Goal: Task Accomplishment & Management: Manage account settings

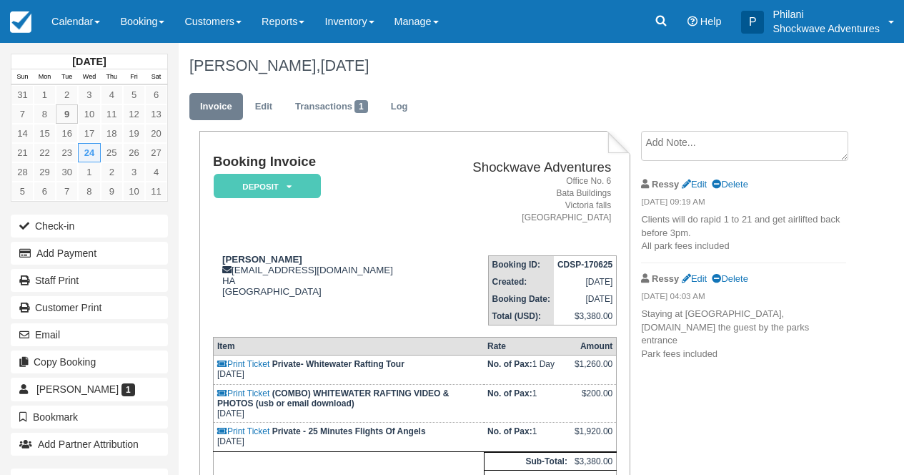
scroll to position [80, 0]
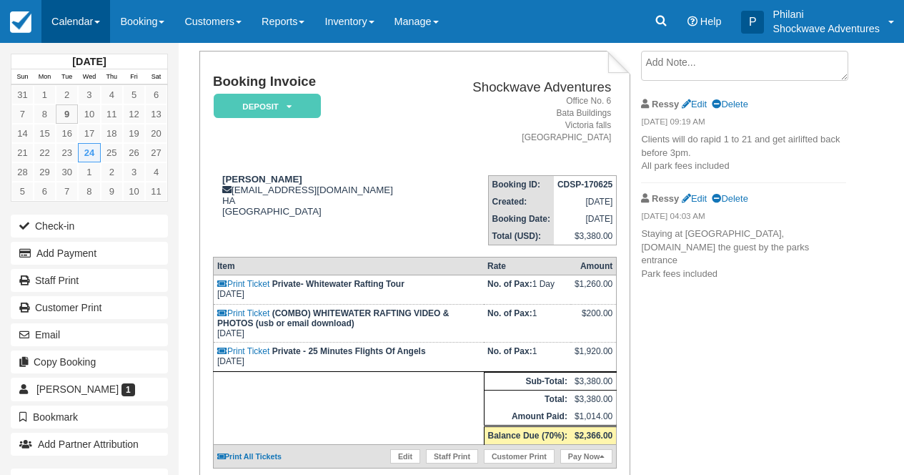
click at [93, 10] on link "Calendar" at bounding box center [75, 21] width 69 height 43
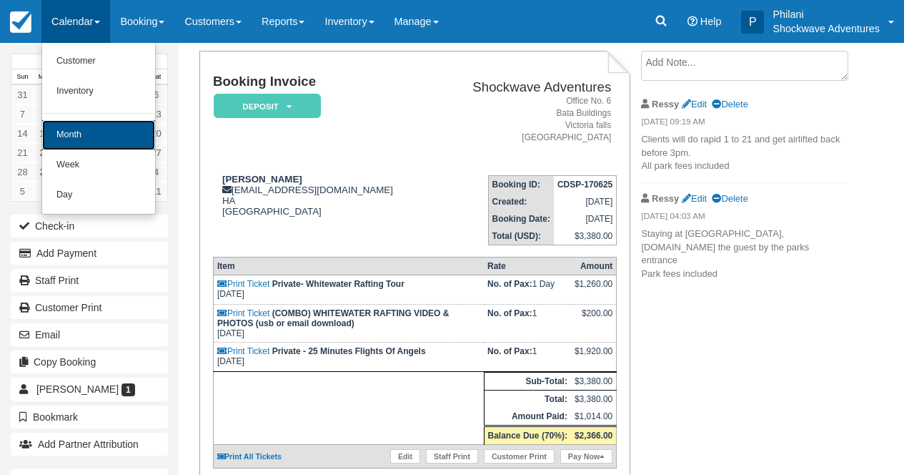
click at [100, 126] on link "Month" at bounding box center [98, 135] width 113 height 30
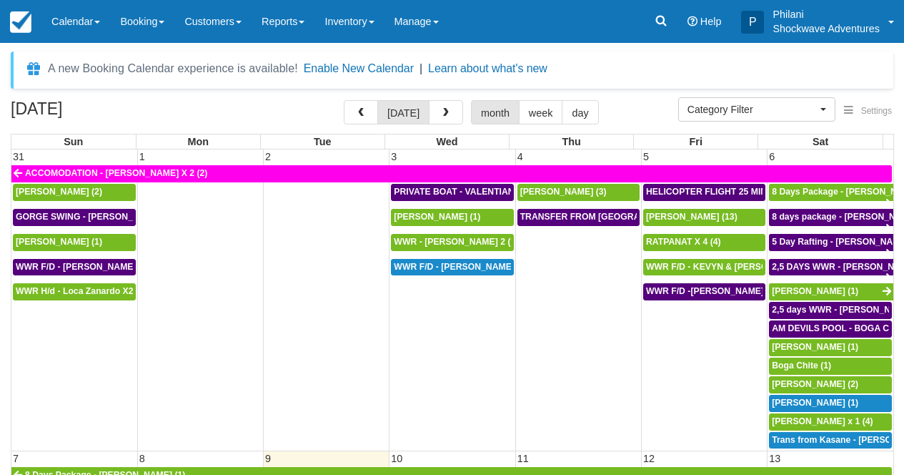
select select
click at [483, 267] on span "WWR F/D - Tasos Giatzoglou x3 (3)" at bounding box center [467, 267] width 146 height 10
click at [483, 267] on span "WWR F/D - [PERSON_NAME] x3 (3)" at bounding box center [467, 267] width 146 height 10
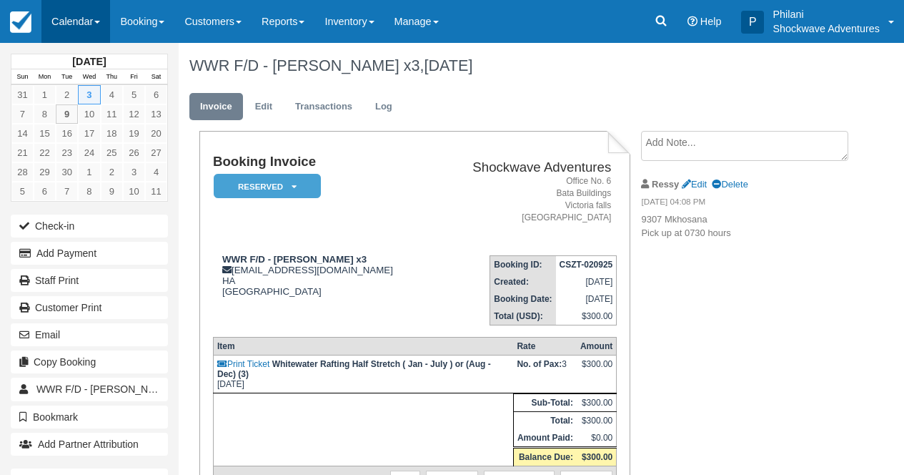
click at [84, 7] on link "Calendar" at bounding box center [75, 21] width 69 height 43
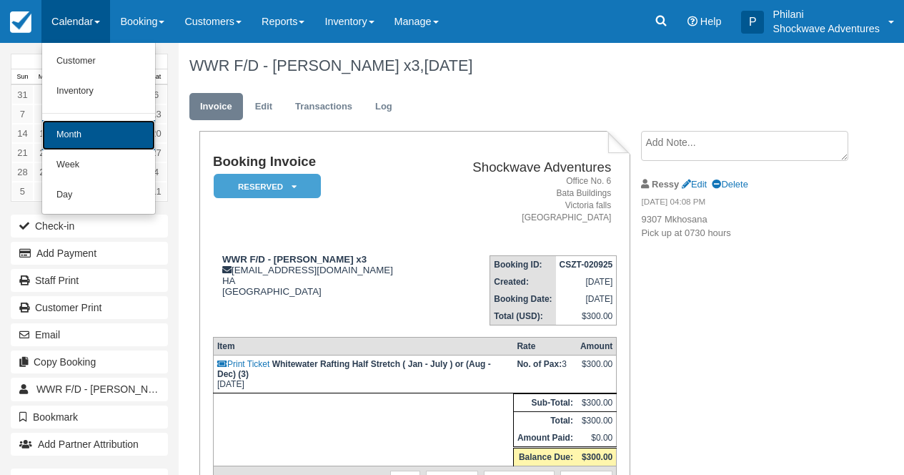
click at [67, 146] on link "Month" at bounding box center [98, 135] width 113 height 30
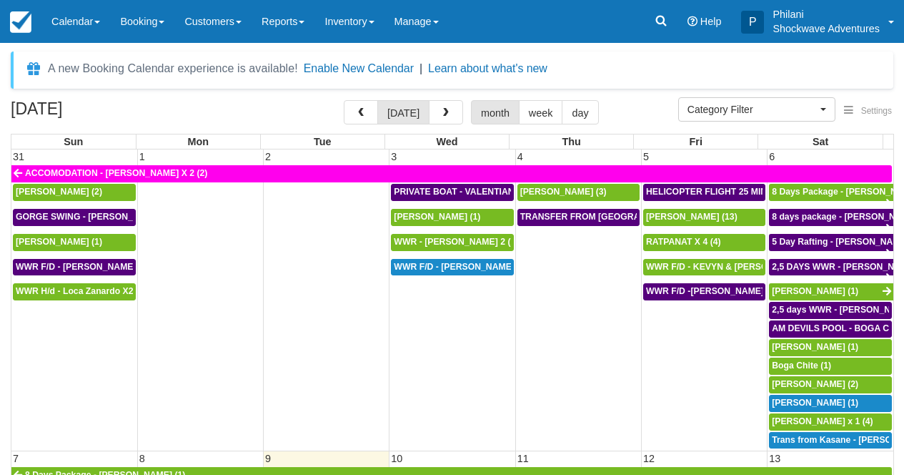
select select
click at [376, 108] on button "button" at bounding box center [361, 112] width 34 height 24
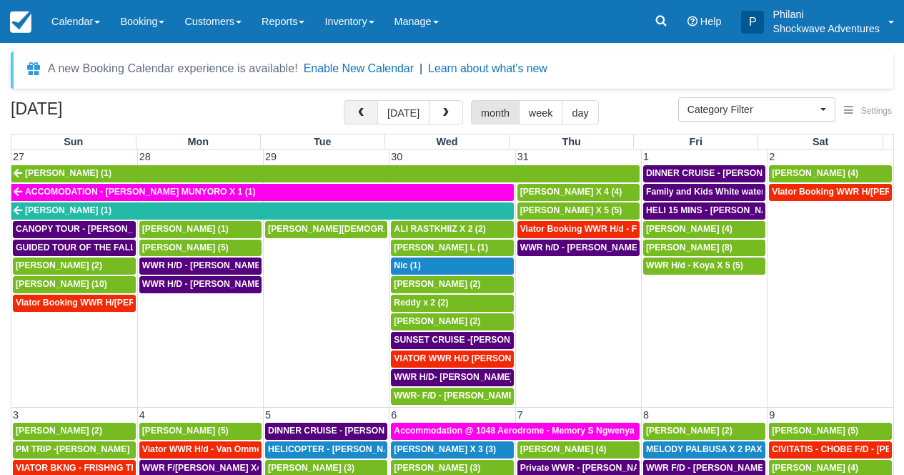
click at [376, 119] on button "button" at bounding box center [361, 112] width 34 height 24
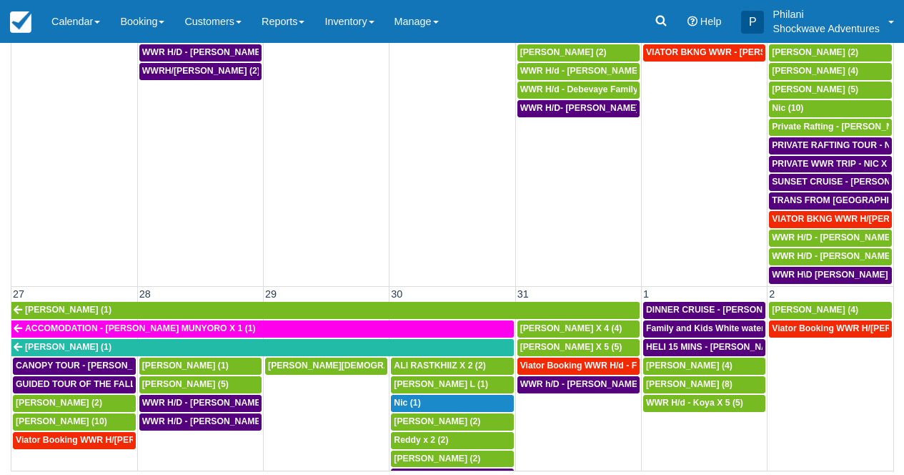
scroll to position [643, 0]
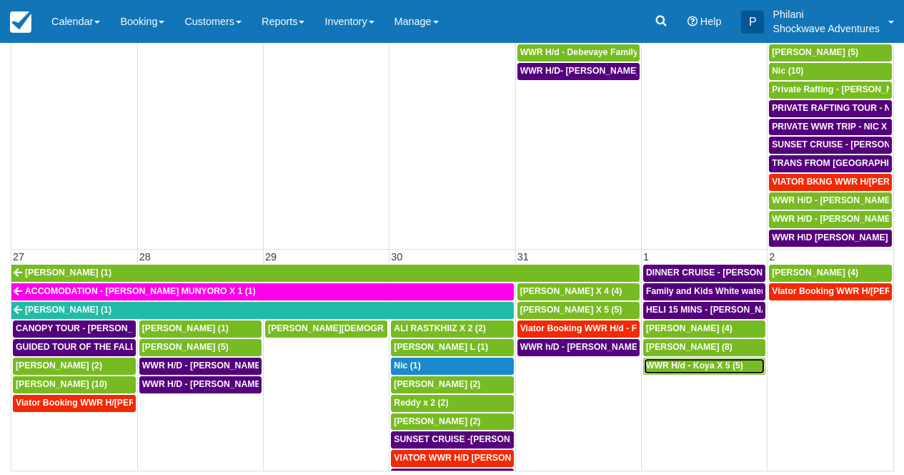
click at [700, 369] on span "WWR H/d - Koya X 5 (5)" at bounding box center [694, 365] width 97 height 10
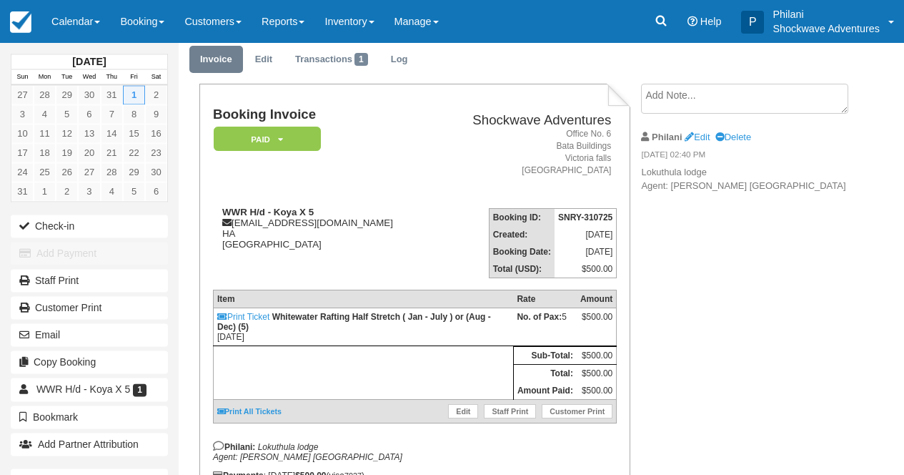
scroll to position [46, 0]
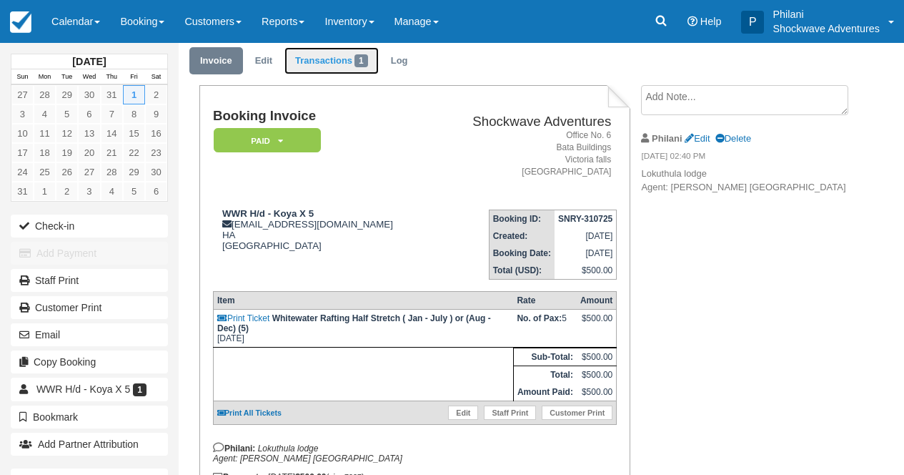
click at [322, 66] on link "Transactions 1" at bounding box center [331, 61] width 94 height 28
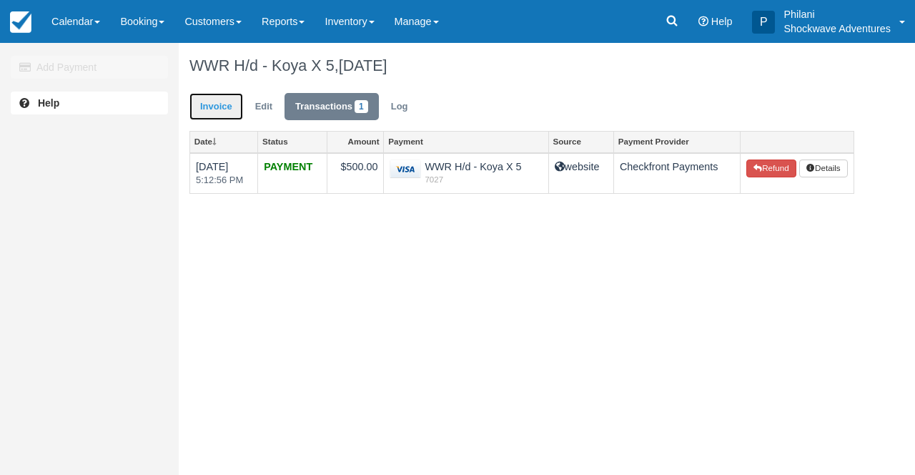
click at [229, 106] on link "Invoice" at bounding box center [216, 107] width 54 height 28
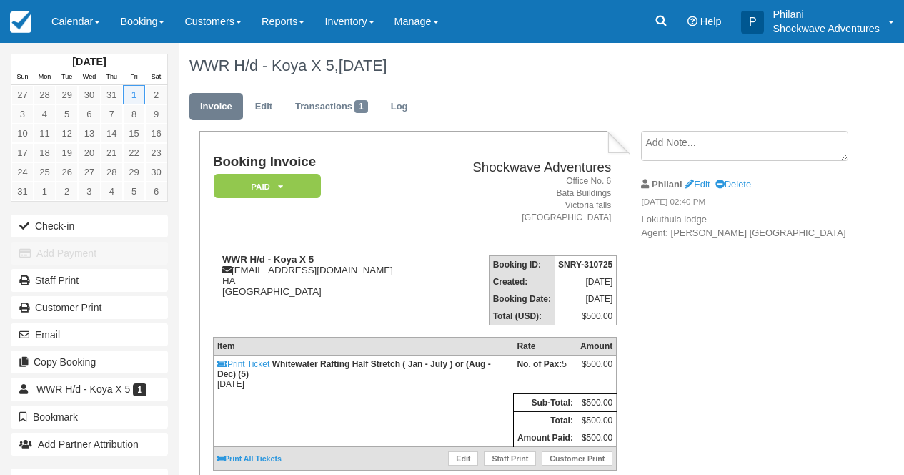
scroll to position [114, 0]
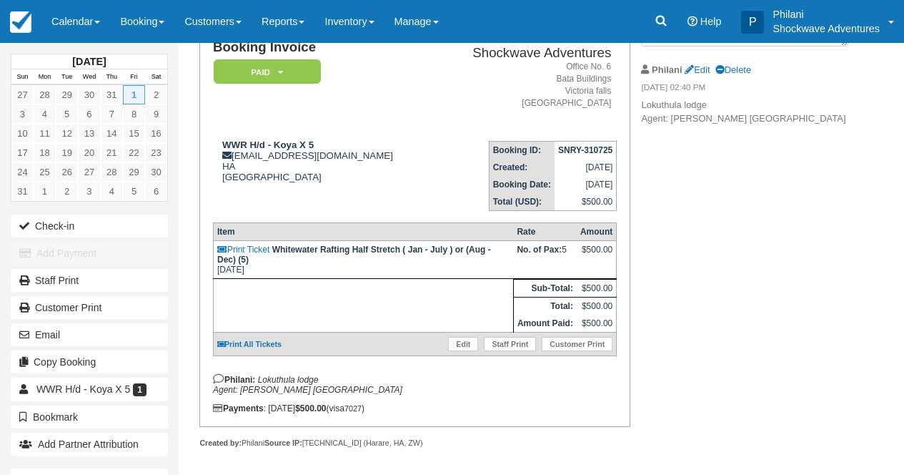
click at [454, 356] on td "Print All Tickets Edit Staff Print Customer Print" at bounding box center [414, 344] width 403 height 24
drag, startPoint x: 475, startPoint y: 361, endPoint x: 491, endPoint y: 362, distance: 16.5
click at [475, 351] on link "Edit" at bounding box center [463, 344] width 30 height 14
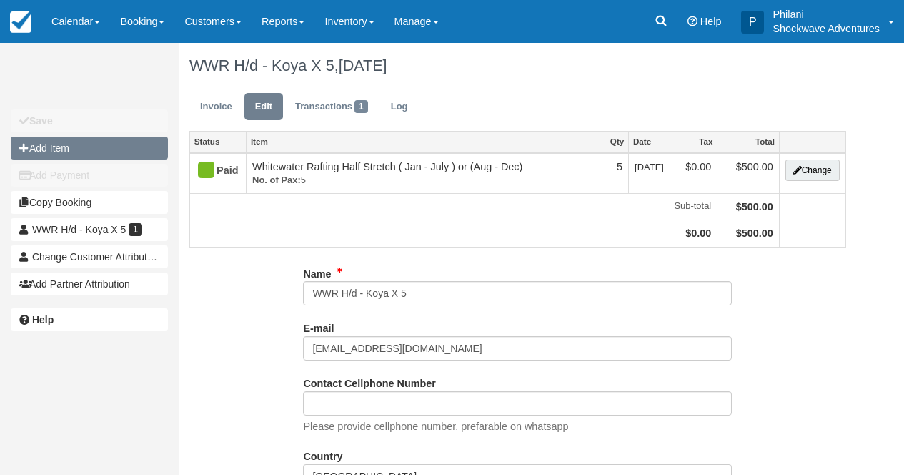
click at [96, 152] on button "Add Item" at bounding box center [89, 147] width 157 height 23
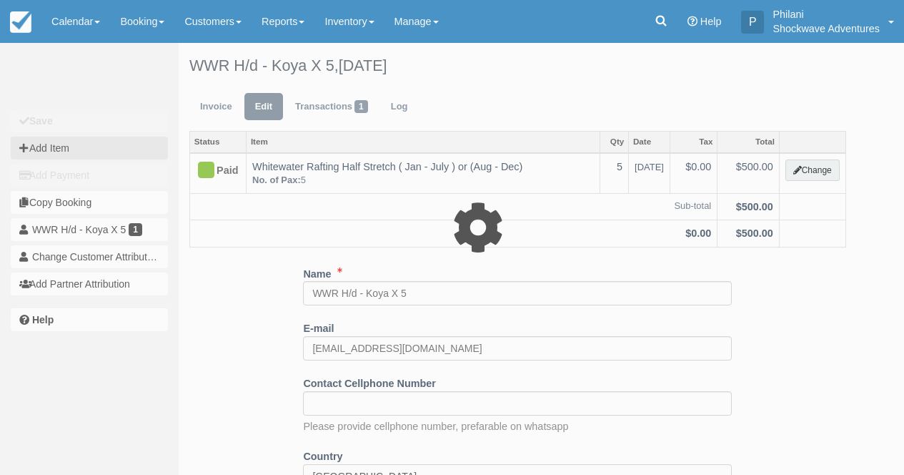
type input "0.00"
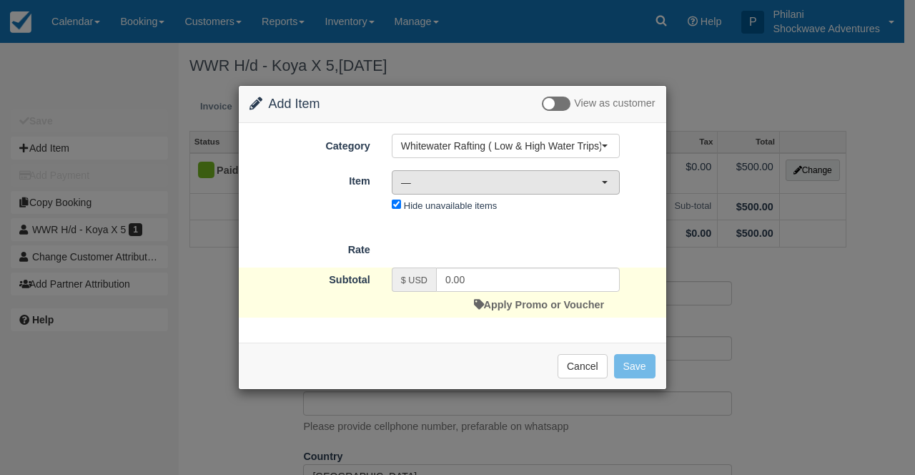
click at [434, 181] on span "—" at bounding box center [501, 182] width 200 height 14
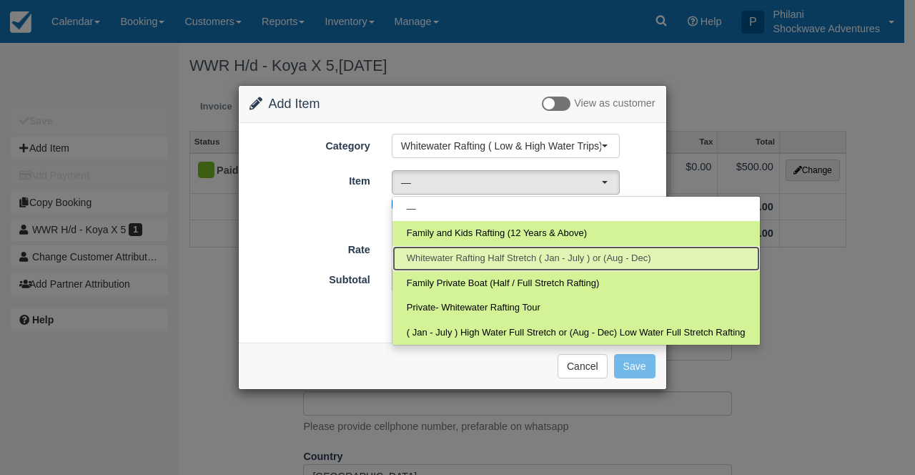
click at [485, 263] on span "Whitewater Rafting Half Stretch ( Jan - July ) or (Aug - Dec)" at bounding box center [529, 259] width 244 height 14
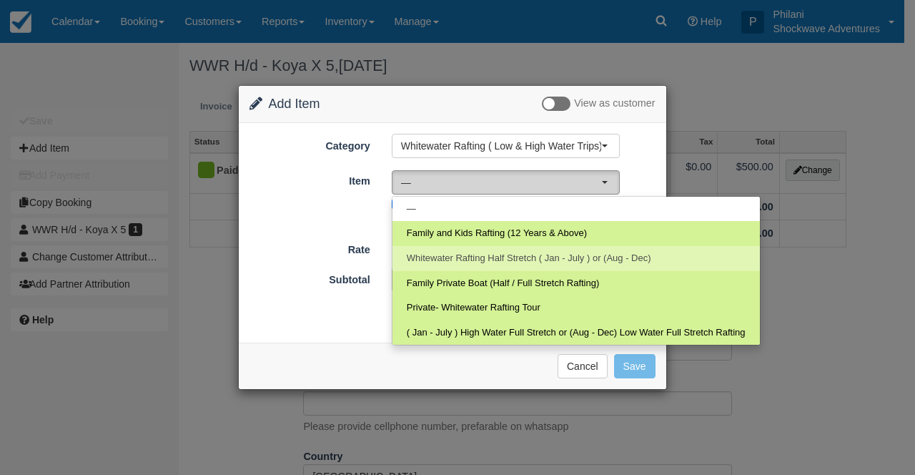
select select "10"
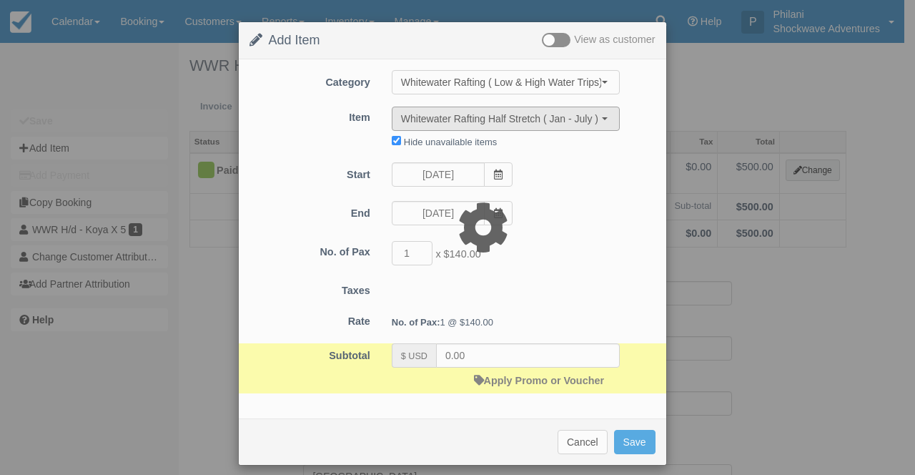
type input "140.00"
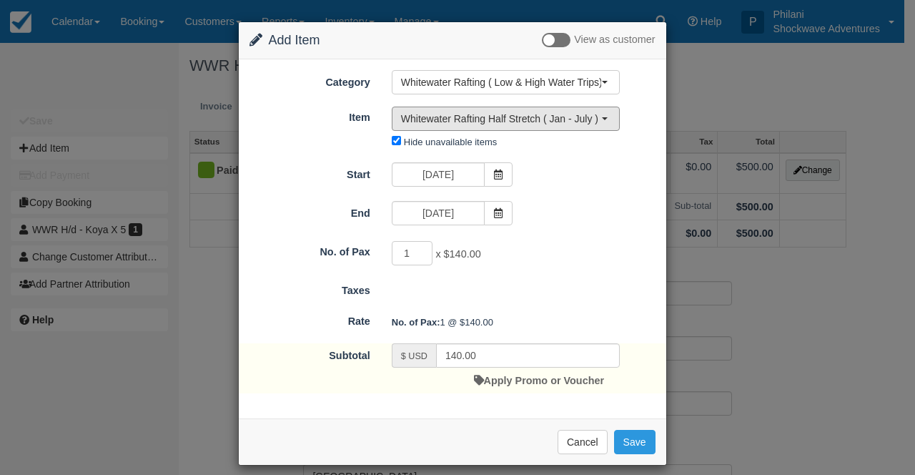
click at [415, 253] on input "1" at bounding box center [412, 253] width 41 height 24
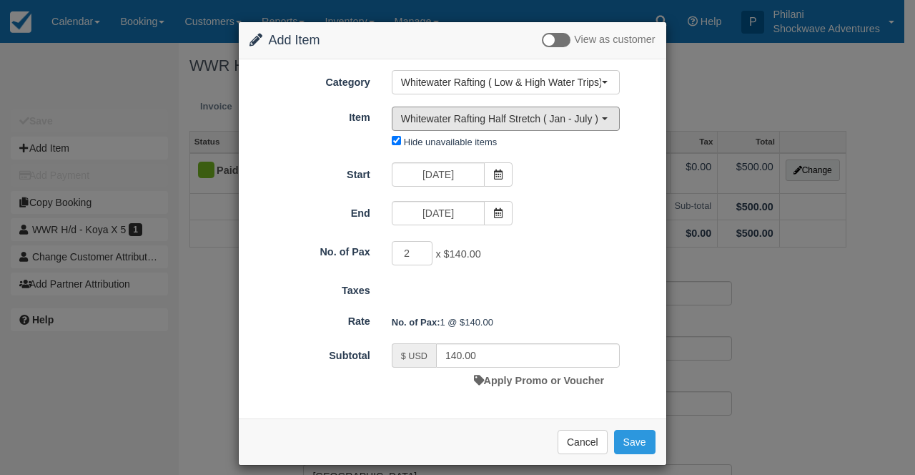
click at [419, 251] on input "2" at bounding box center [412, 253] width 41 height 24
type input "3"
click at [419, 251] on input "3" at bounding box center [412, 253] width 41 height 24
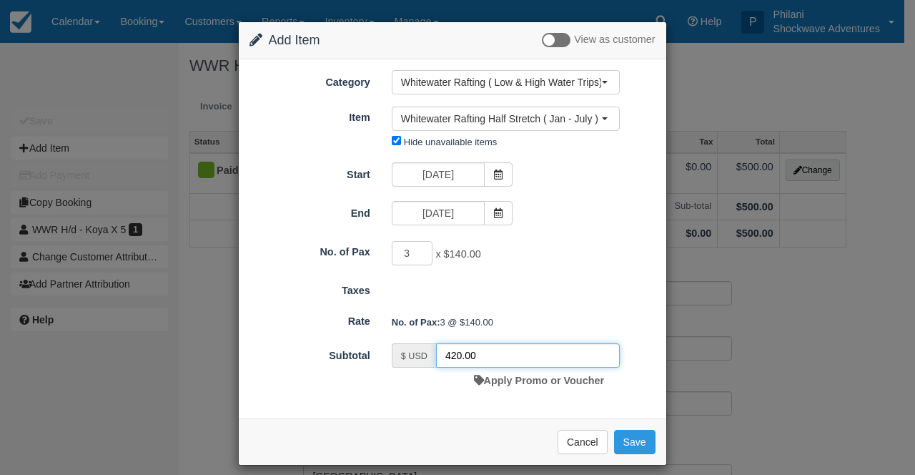
click at [449, 353] on input "420.00" at bounding box center [528, 355] width 184 height 24
type input "300.00"
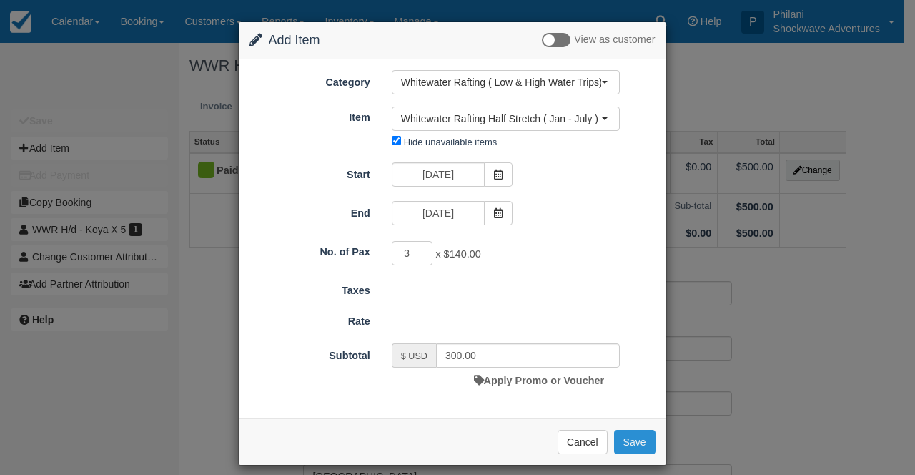
click at [636, 445] on button "Save" at bounding box center [634, 441] width 41 height 24
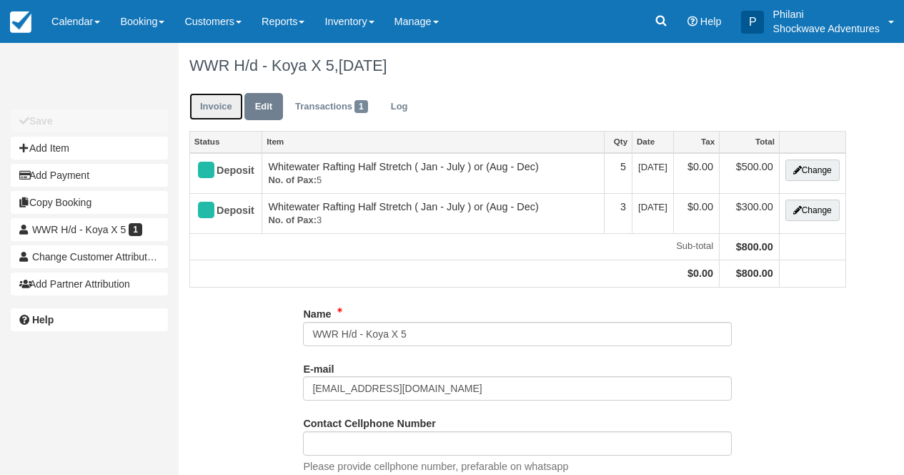
click at [217, 111] on link "Invoice" at bounding box center [216, 107] width 54 height 28
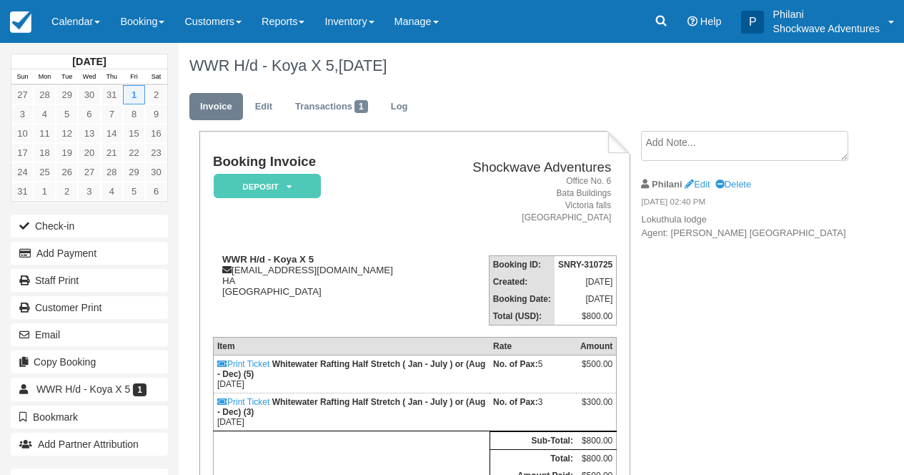
scroll to position [114, 0]
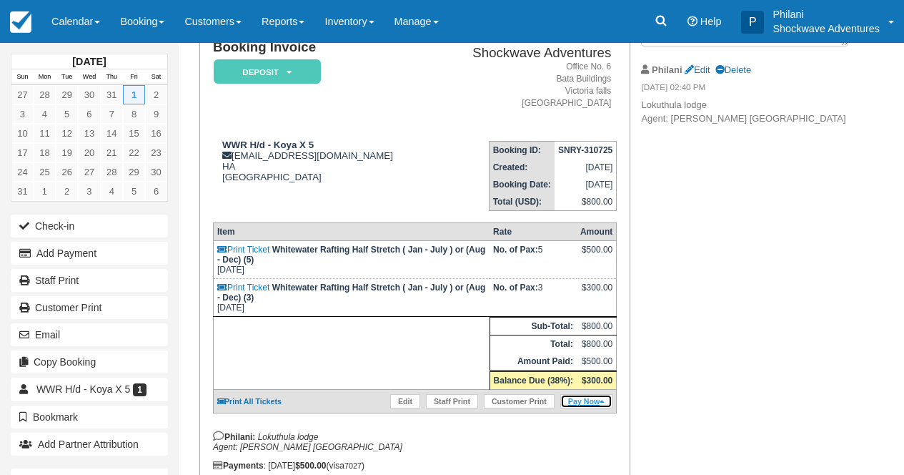
click at [597, 408] on link "Pay Now" at bounding box center [586, 401] width 52 height 14
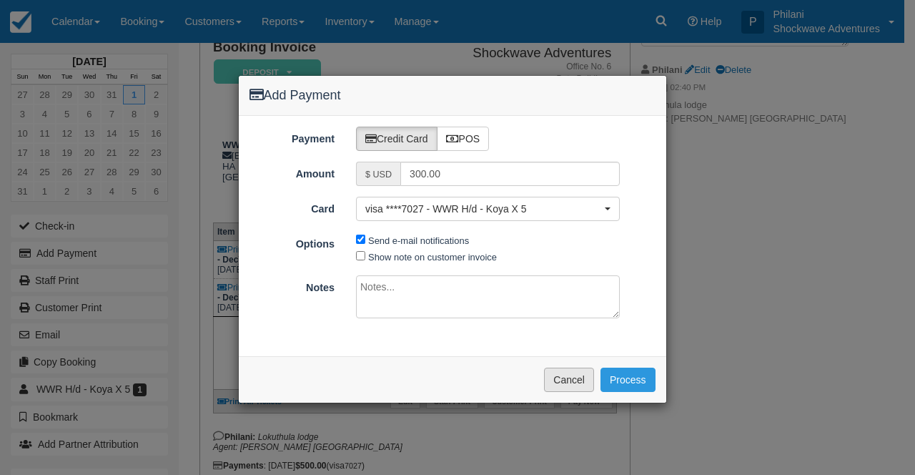
click at [581, 383] on button "Cancel" at bounding box center [569, 379] width 50 height 24
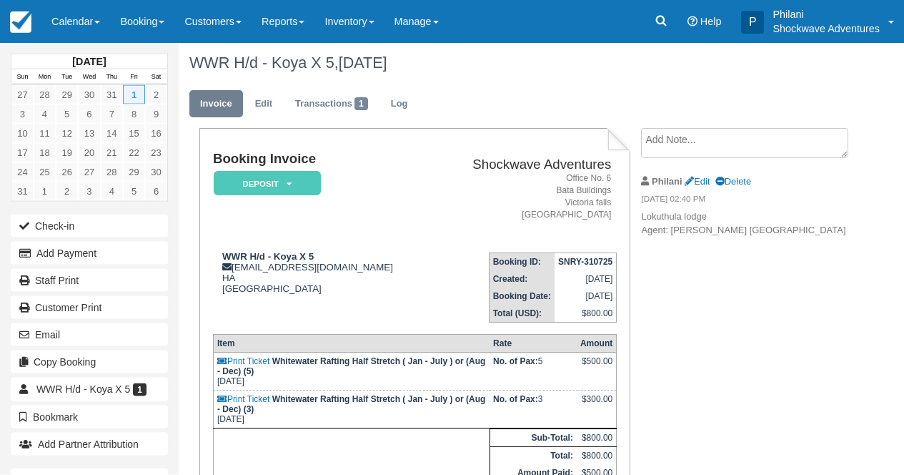
scroll to position [0, 0]
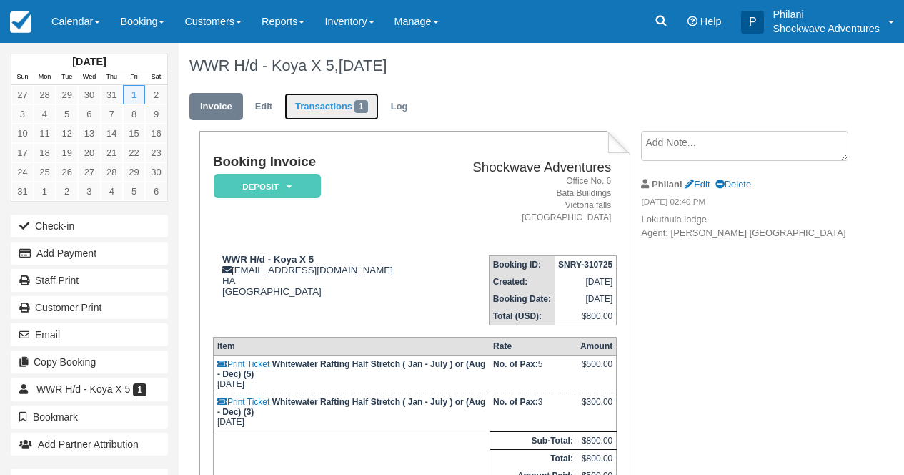
click at [310, 107] on link "Transactions 1" at bounding box center [331, 107] width 94 height 28
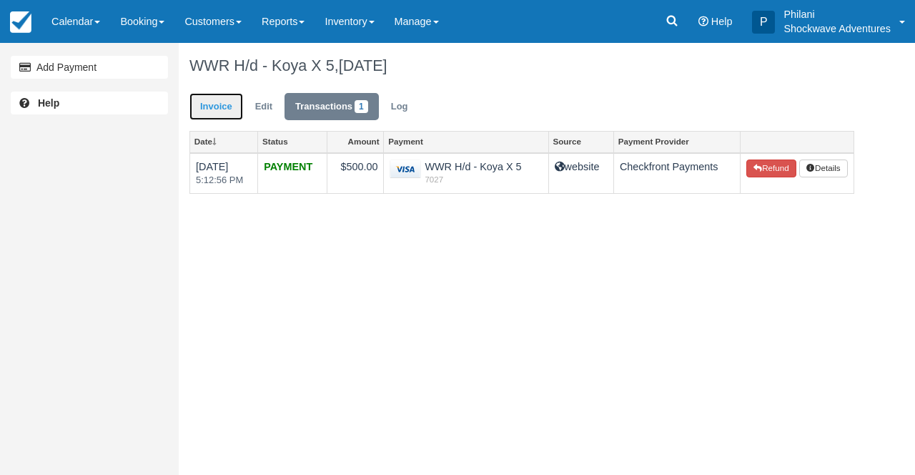
click at [202, 114] on link "Invoice" at bounding box center [216, 107] width 54 height 28
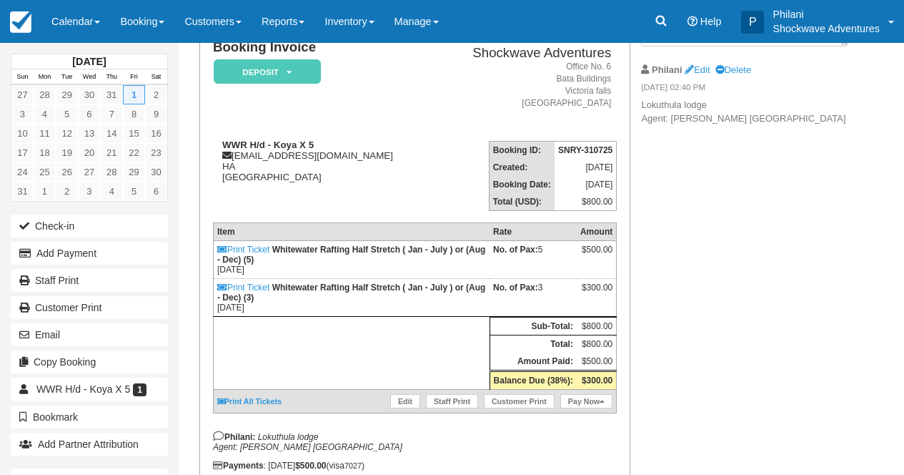
scroll to position [114, 0]
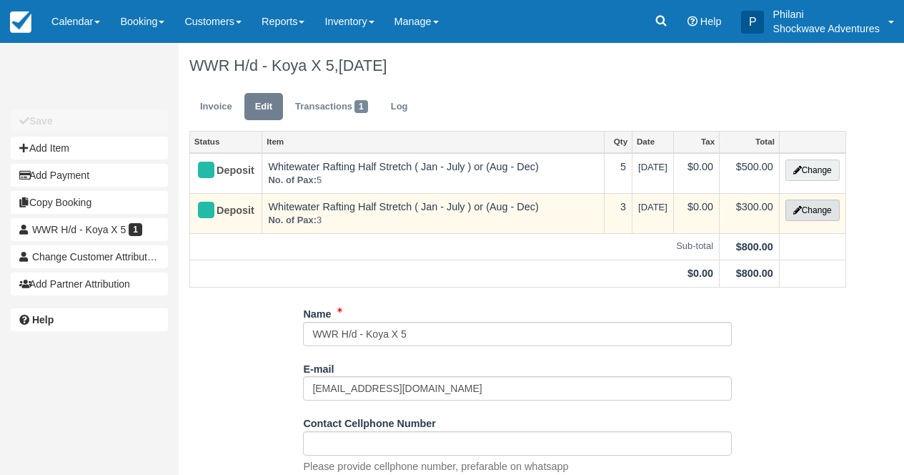
click at [824, 214] on button "Change" at bounding box center [812, 209] width 54 height 21
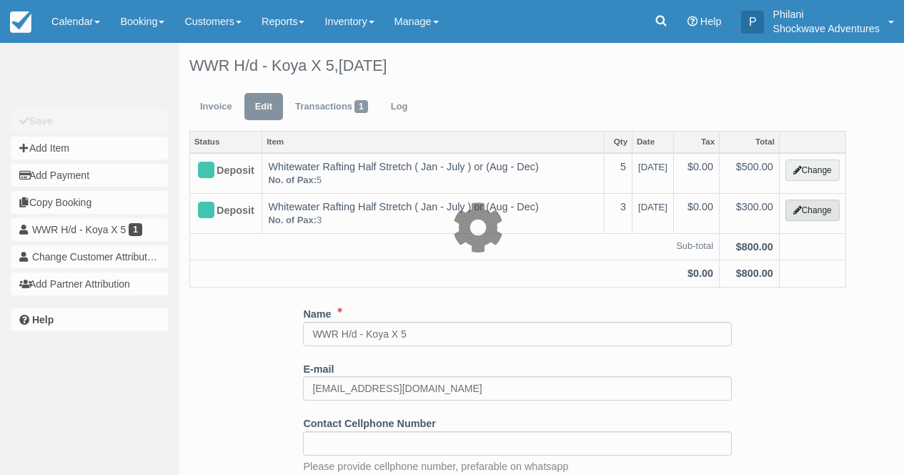
type input "300.00"
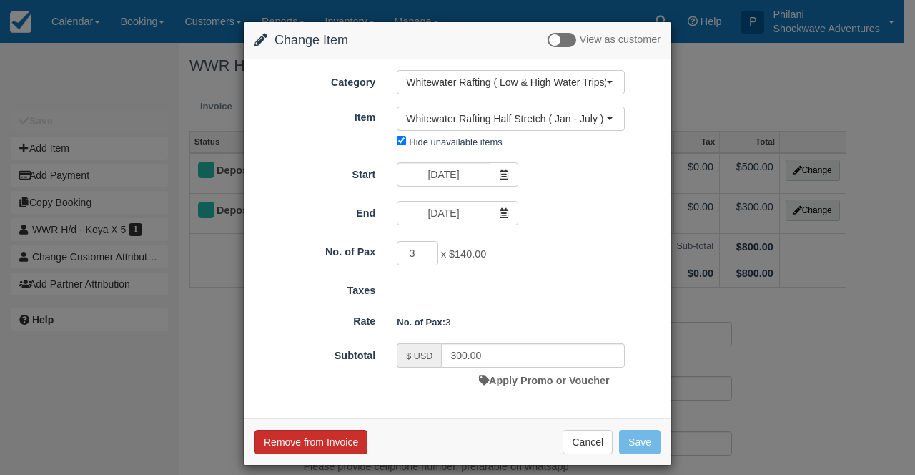
click at [339, 447] on button "Remove from Invoice" at bounding box center [310, 441] width 113 height 24
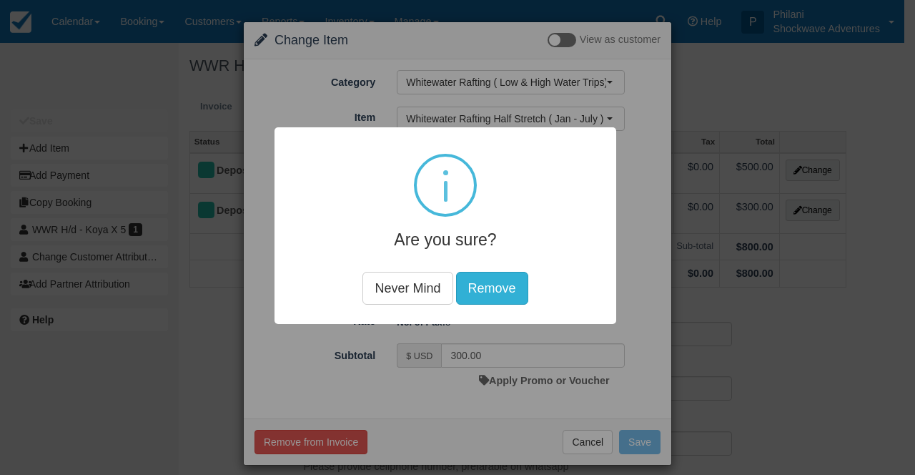
click at [492, 287] on button "Remove" at bounding box center [492, 288] width 72 height 33
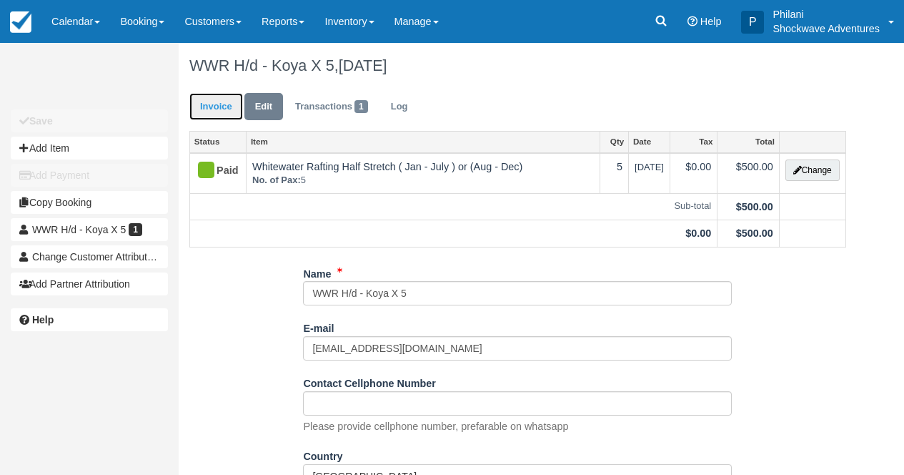
click at [211, 104] on link "Invoice" at bounding box center [216, 107] width 54 height 28
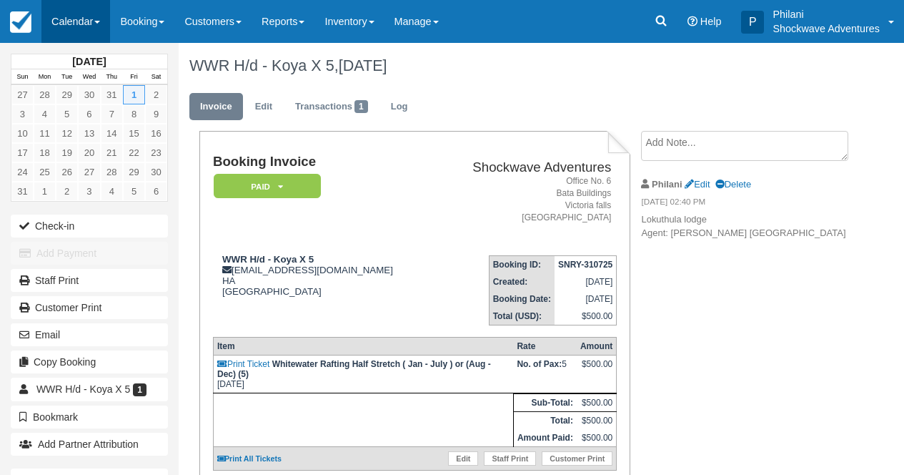
click at [89, 28] on link "Calendar" at bounding box center [75, 21] width 69 height 43
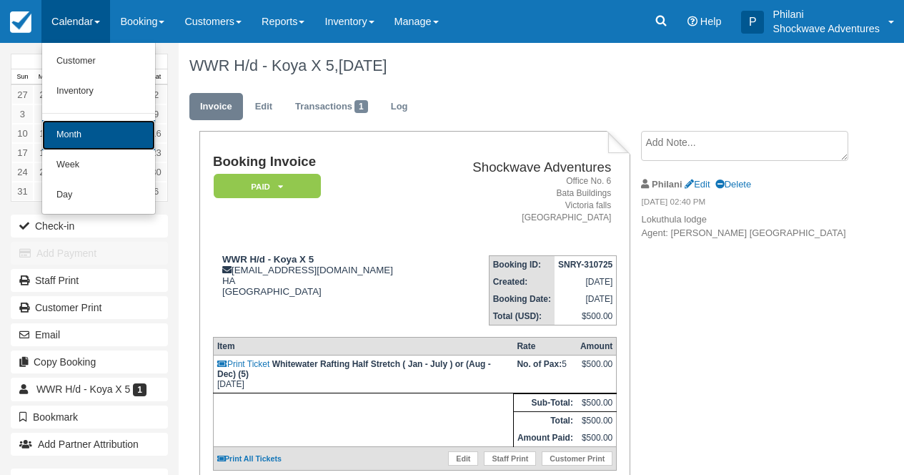
drag, startPoint x: 129, startPoint y: 125, endPoint x: 145, endPoint y: 121, distance: 16.3
click at [129, 125] on link "Month" at bounding box center [98, 135] width 113 height 30
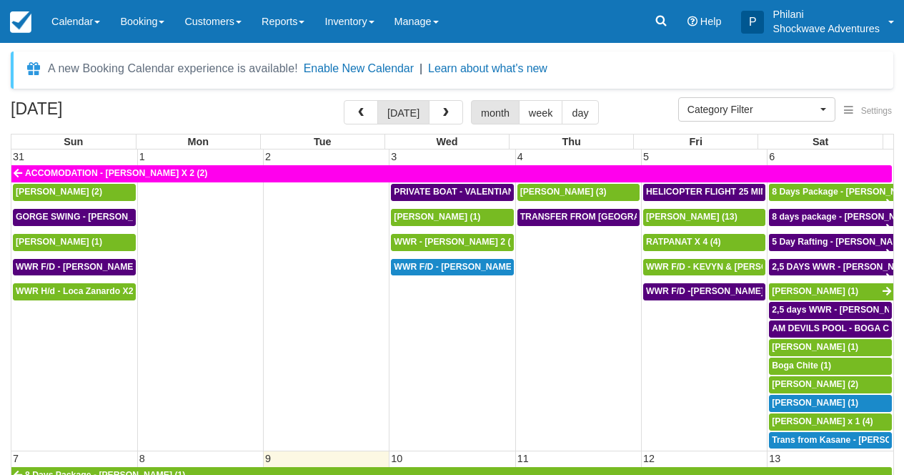
select select
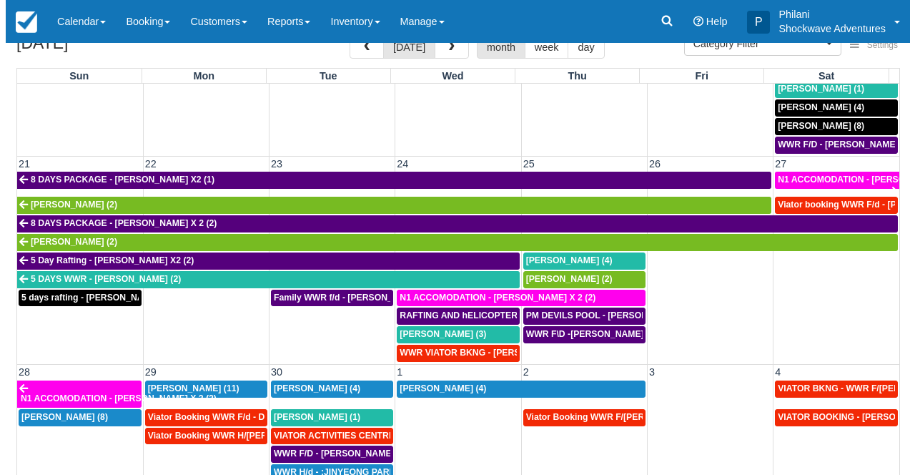
scroll to position [126, 0]
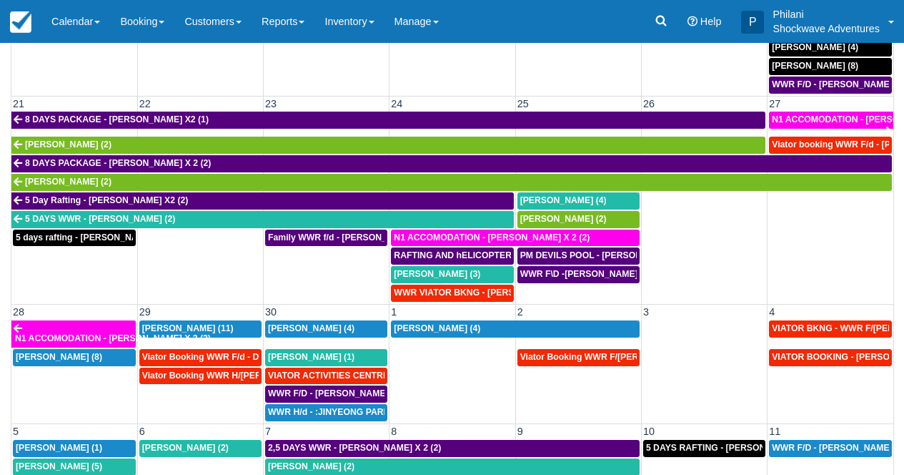
click at [299, 273] on td "Family WWR f/d - Briony Hamp X 4 (4)" at bounding box center [327, 266] width 126 height 74
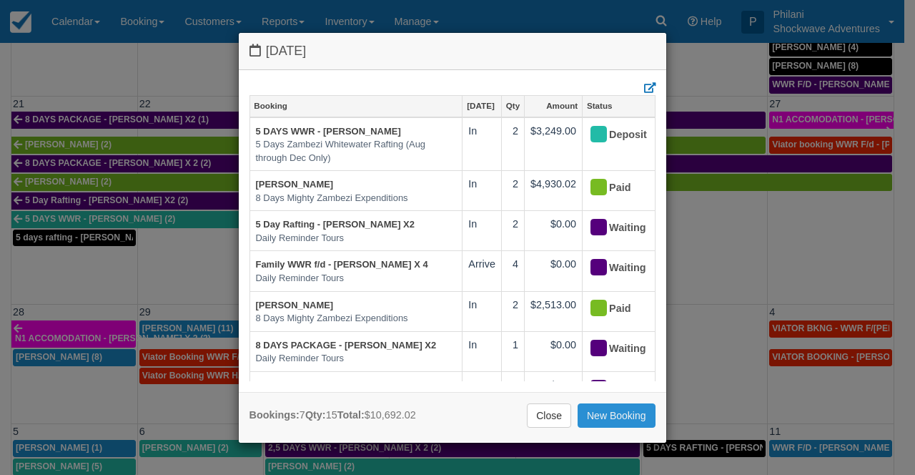
click at [603, 412] on link "New Booking" at bounding box center [616, 415] width 78 height 24
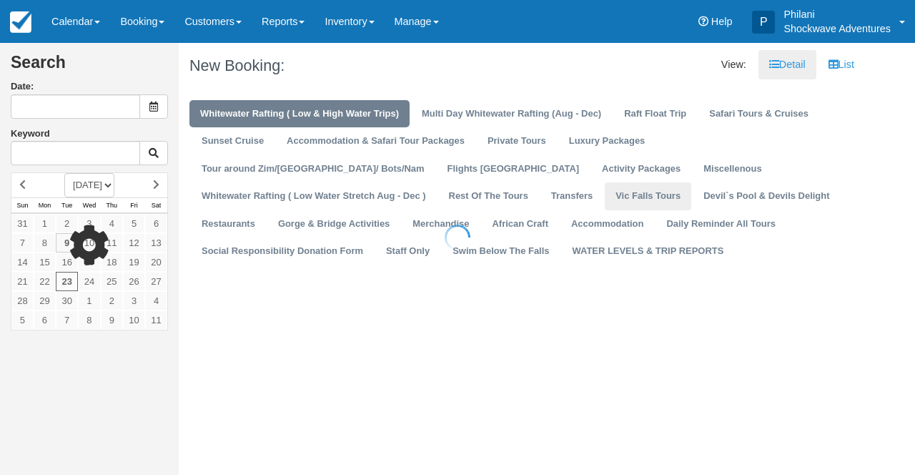
type input "[DATE]"
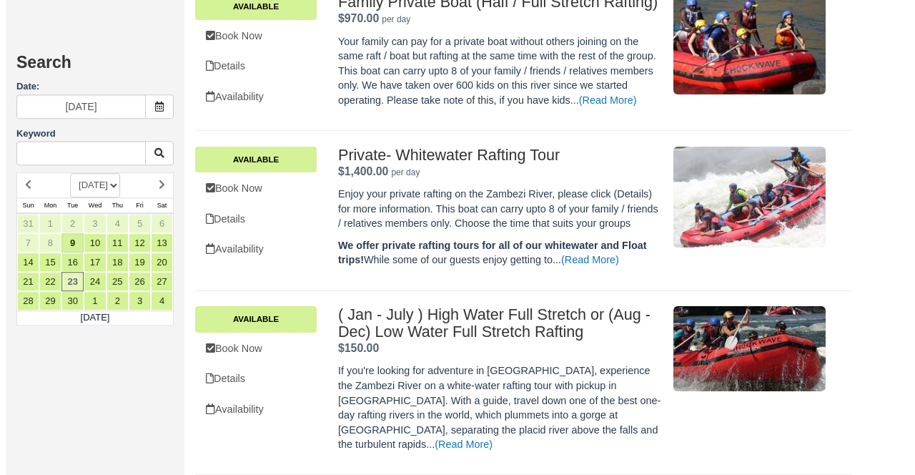
scroll to position [740, 0]
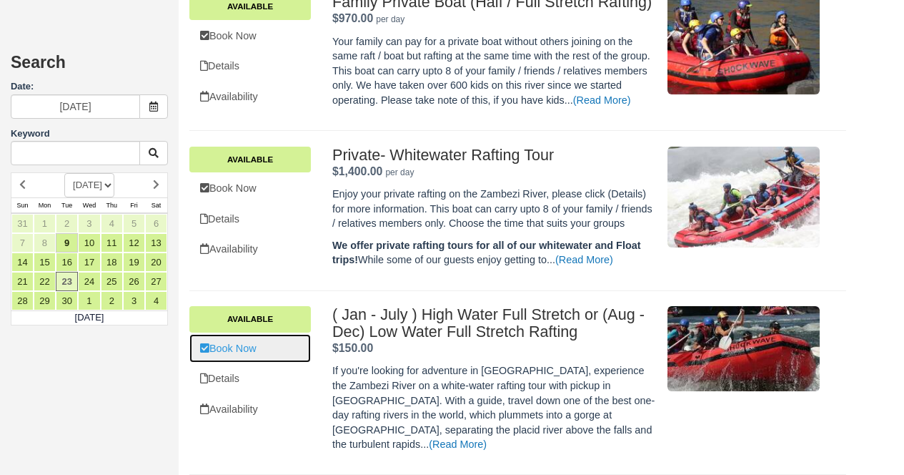
click at [270, 363] on link "Book Now" at bounding box center [249, 348] width 121 height 29
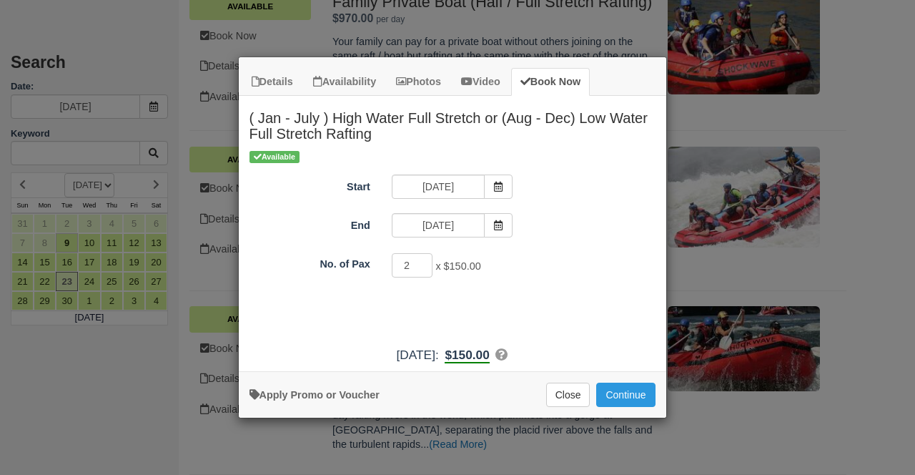
type input "2"
click at [422, 261] on input "2" at bounding box center [412, 265] width 41 height 24
click at [632, 389] on button "Continue" at bounding box center [625, 394] width 59 height 24
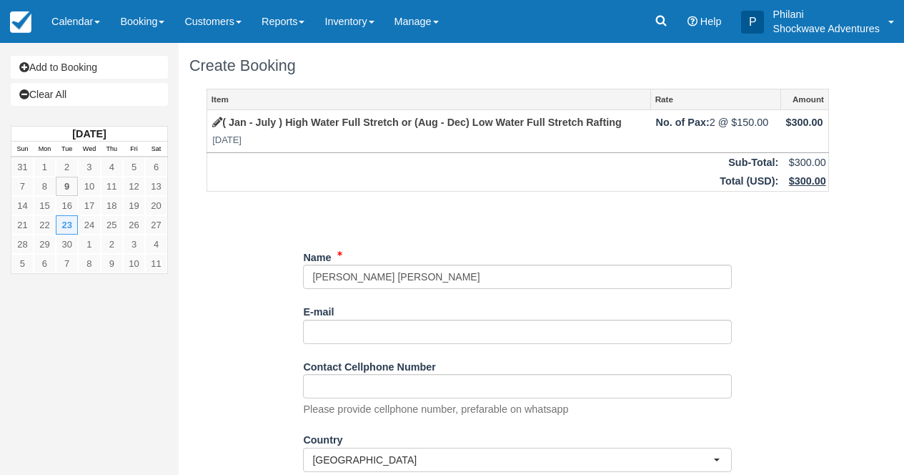
click at [304, 278] on input "Name" at bounding box center [517, 276] width 429 height 24
click at [312, 277] on input "Name" at bounding box center [517, 276] width 429 height 24
click at [542, 281] on input "Name" at bounding box center [517, 276] width 429 height 24
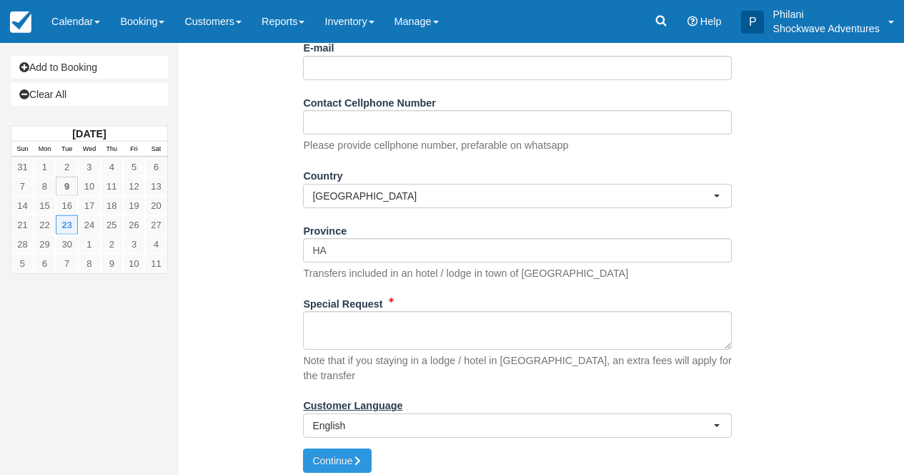
scroll to position [264, 0]
type input "VIATOR BKG WWR F/[PERSON_NAME] [PERSON_NAME] 2"
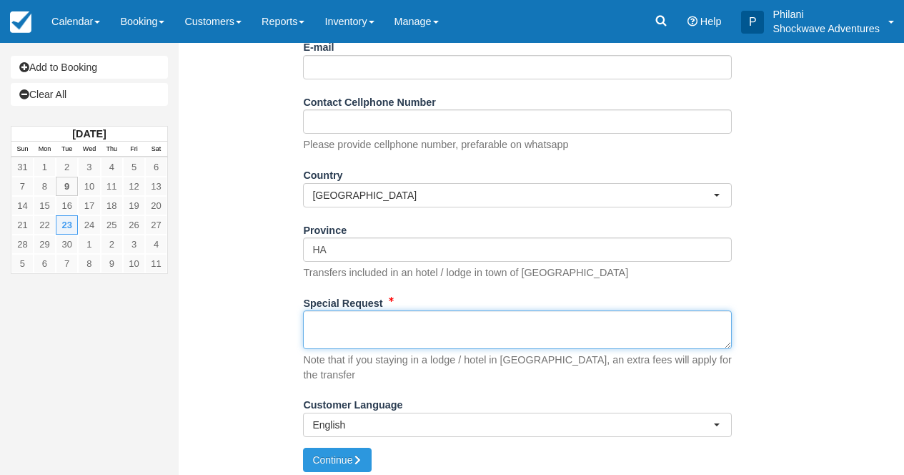
click at [373, 339] on textarea "Special Request" at bounding box center [517, 329] width 429 height 39
paste textarea "Booking ref. VIA-73611245 Product booking ref. SHO-T107401172 Ext. booking ref …"
type textarea "Booking ref. VIA-73611245 Product booking ref. SHO-T107401172 Ext. booking ref …"
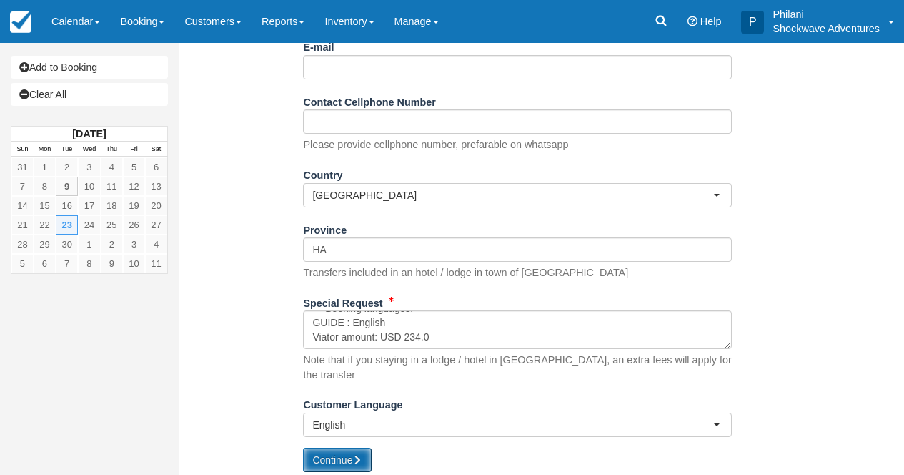
click at [369, 452] on button "Continue" at bounding box center [337, 459] width 69 height 24
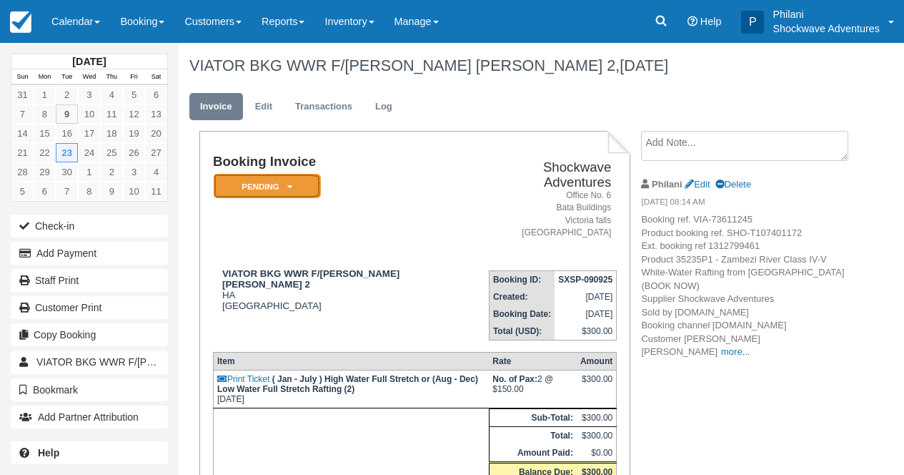
click at [289, 191] on icon at bounding box center [289, 186] width 5 height 9
click at [318, 192] on em "Pending" at bounding box center [267, 186] width 107 height 25
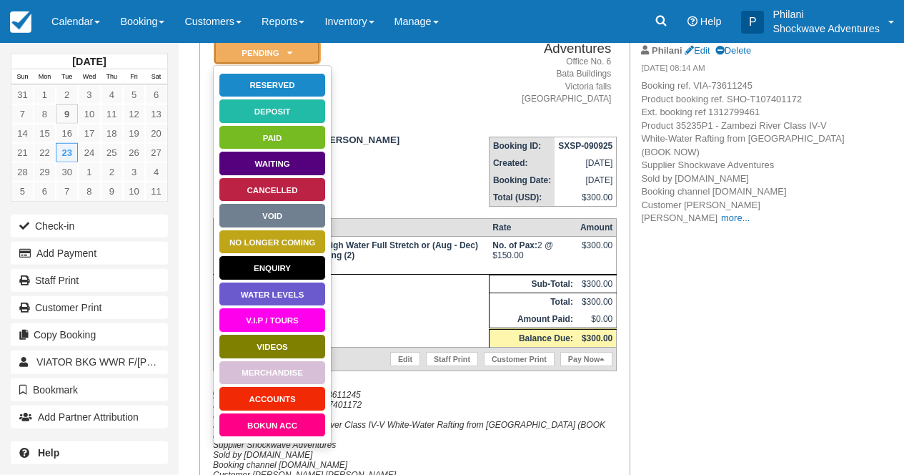
scroll to position [172, 0]
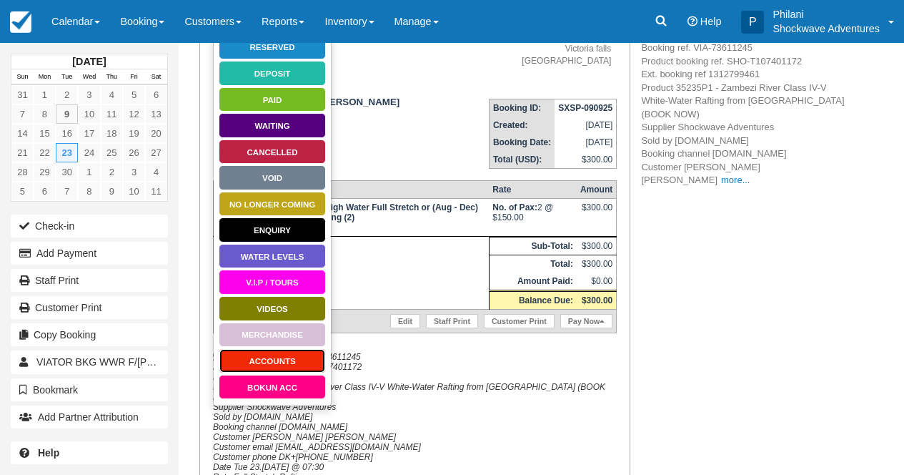
drag, startPoint x: 295, startPoint y: 366, endPoint x: 367, endPoint y: 345, distance: 75.1
click at [295, 366] on link "ACCOUNTS" at bounding box center [272, 360] width 107 height 25
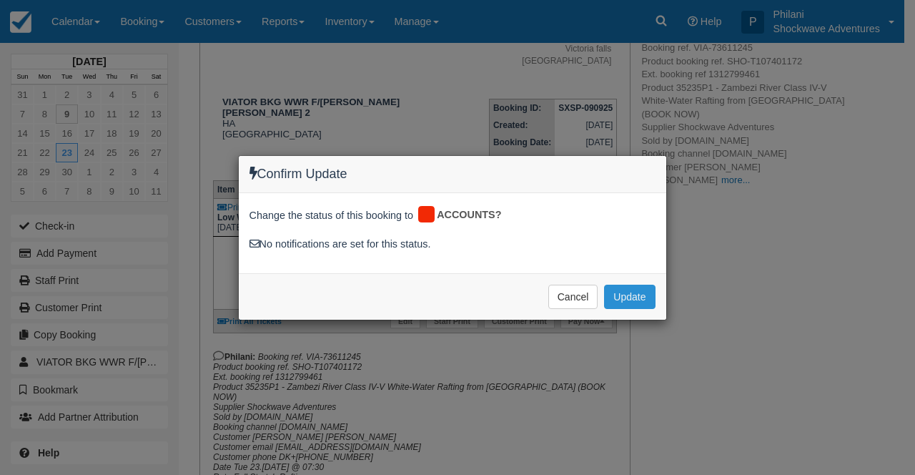
click at [633, 292] on button "Update" at bounding box center [629, 296] width 51 height 24
